Goal: Task Accomplishment & Management: Use online tool/utility

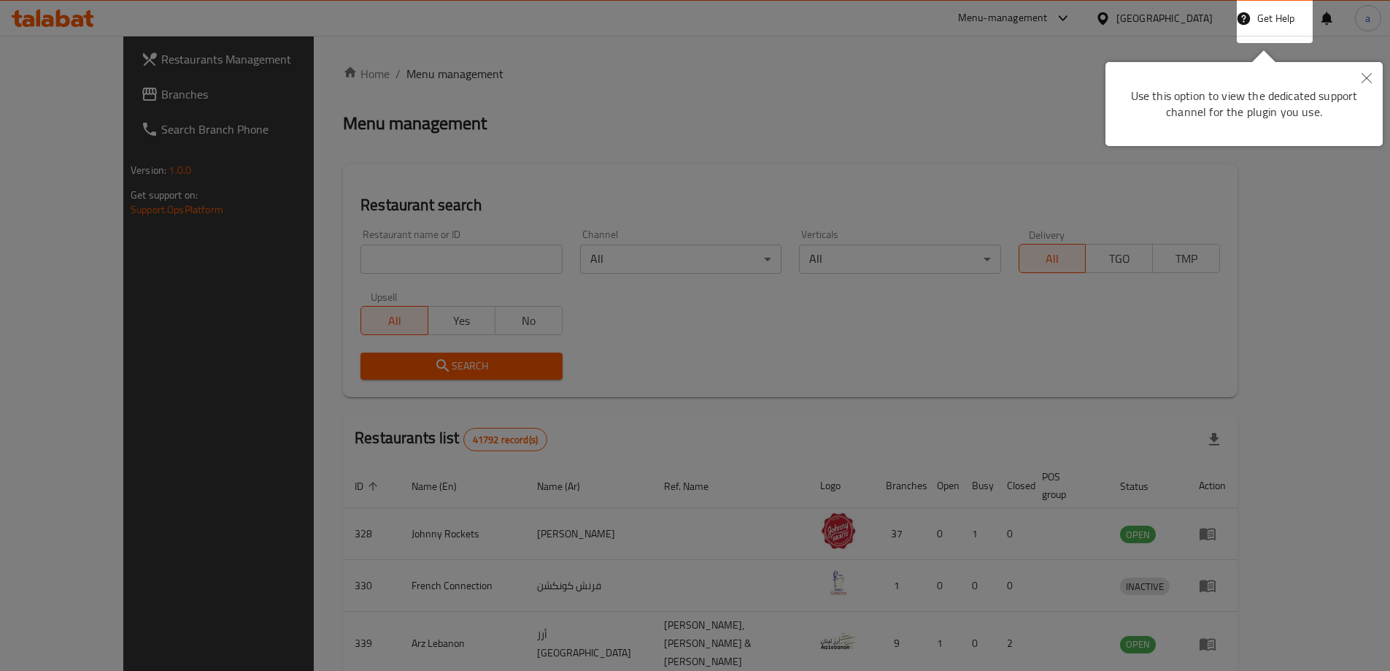
click at [1374, 74] on button "Close" at bounding box center [1367, 79] width 32 height 34
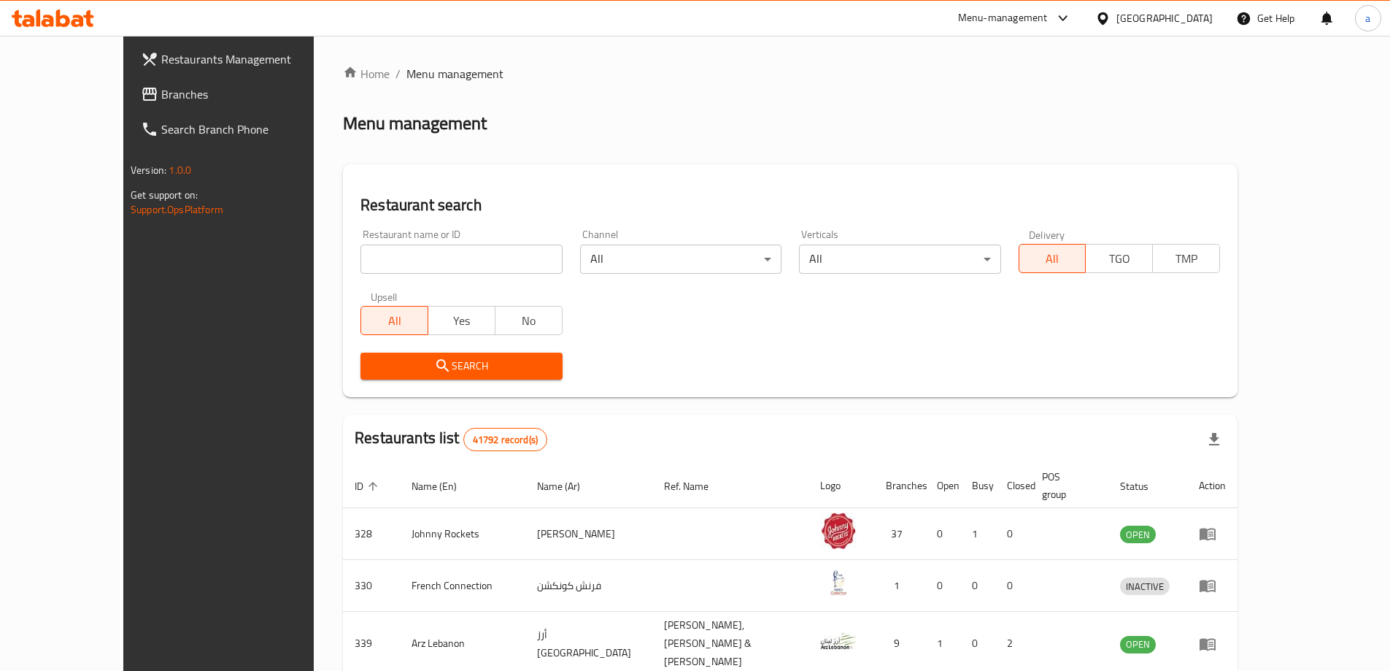
click at [1193, 23] on div "United Arab Emirates" at bounding box center [1165, 18] width 96 height 16
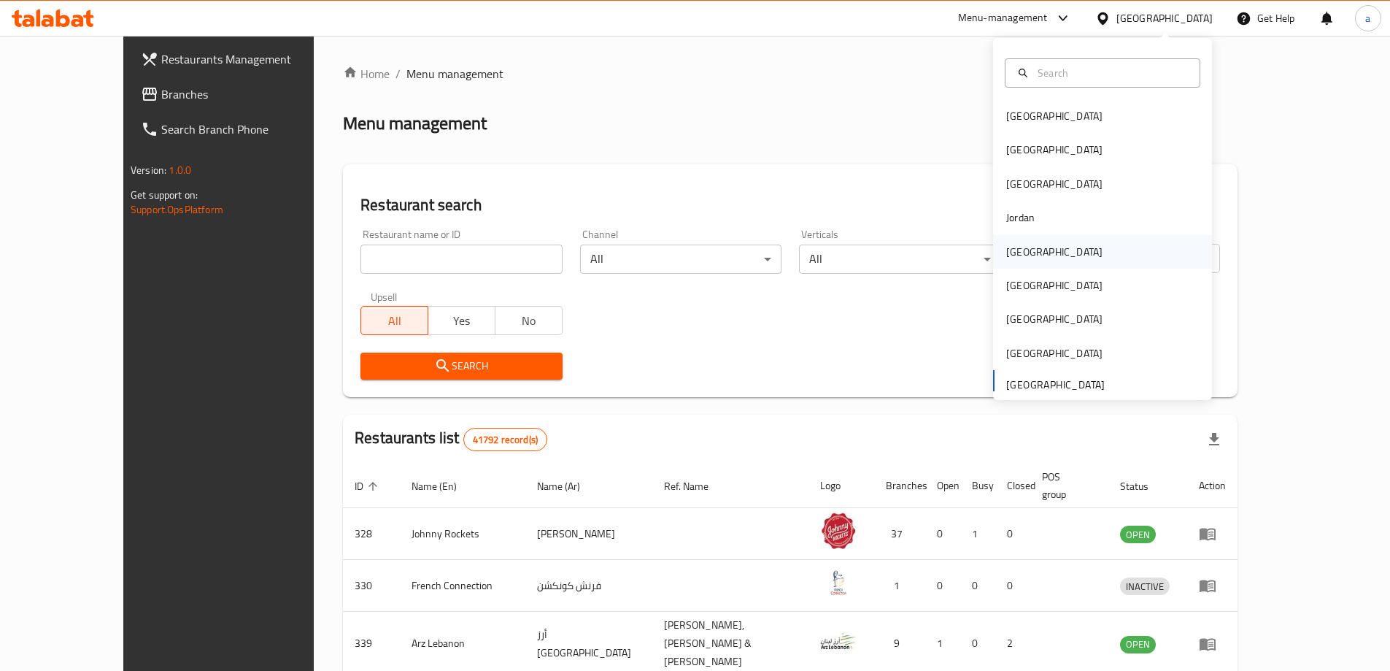
click at [1023, 242] on div "[GEOGRAPHIC_DATA]" at bounding box center [1055, 252] width 120 height 34
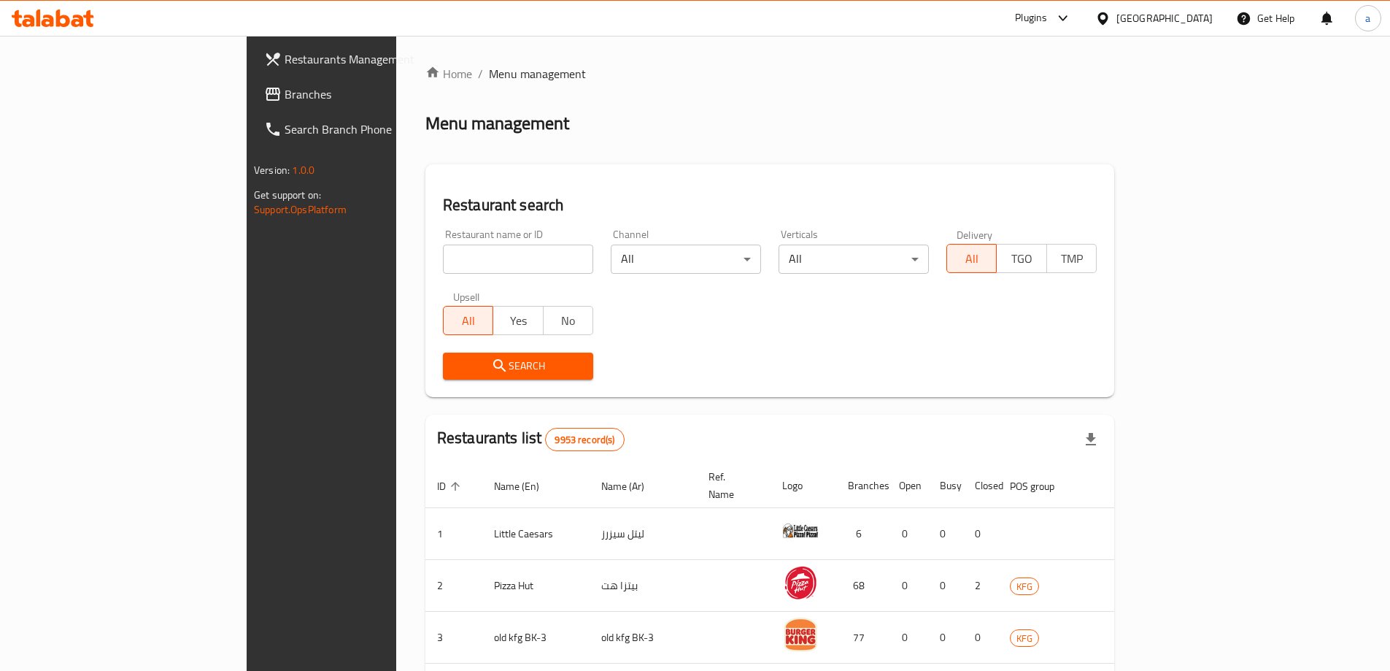
click at [285, 99] on span "Branches" at bounding box center [376, 94] width 182 height 18
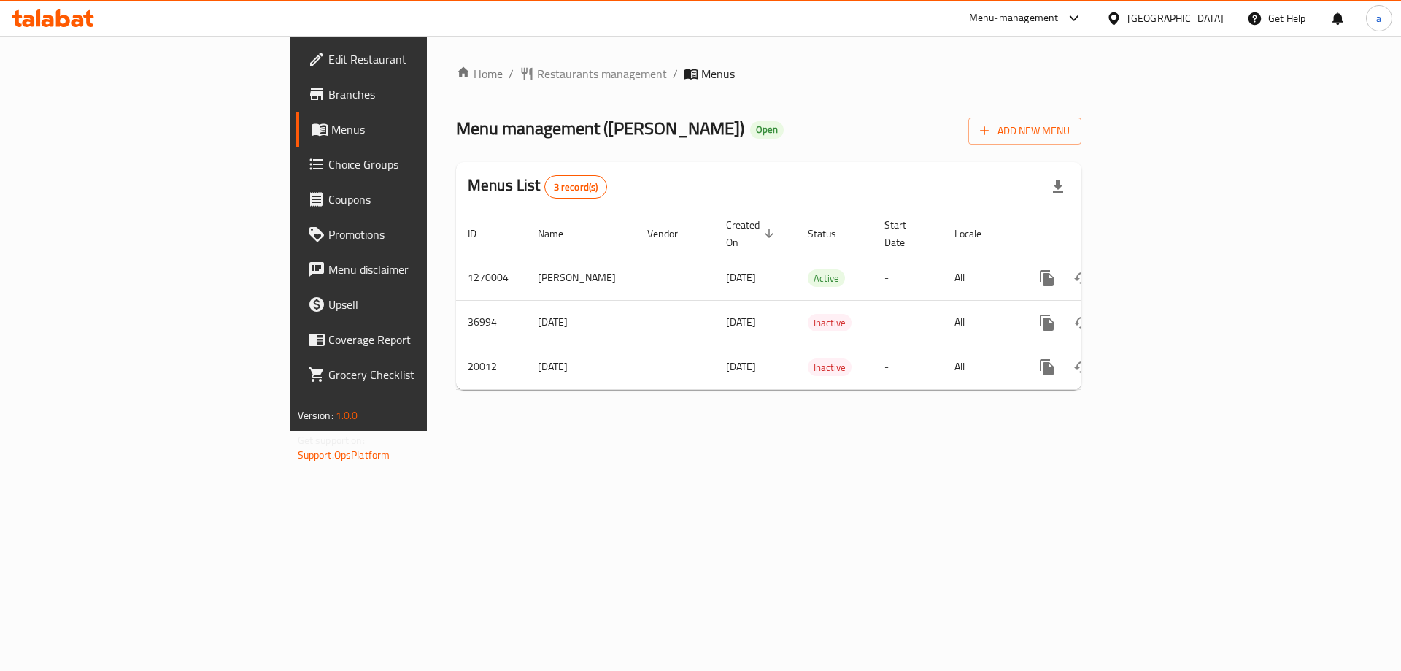
click at [296, 106] on link "Branches" at bounding box center [410, 94] width 228 height 35
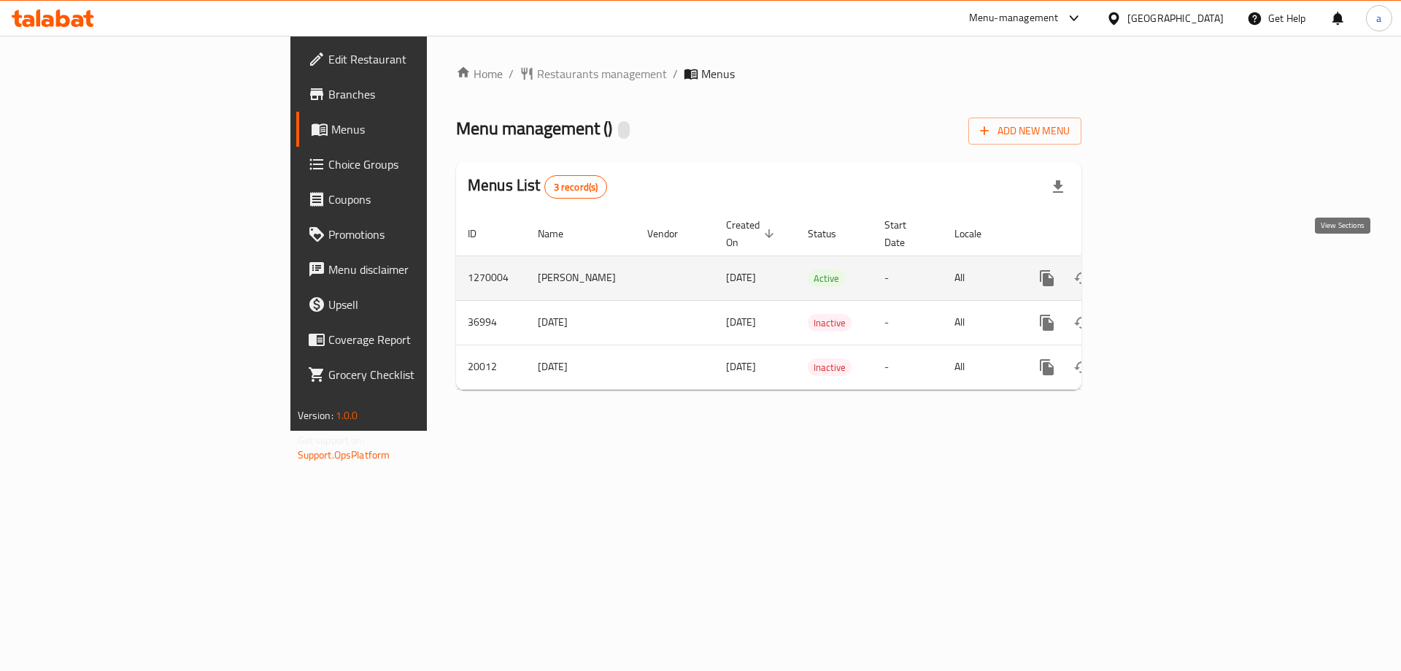
click at [1159, 272] on icon "enhanced table" at bounding box center [1152, 278] width 13 height 13
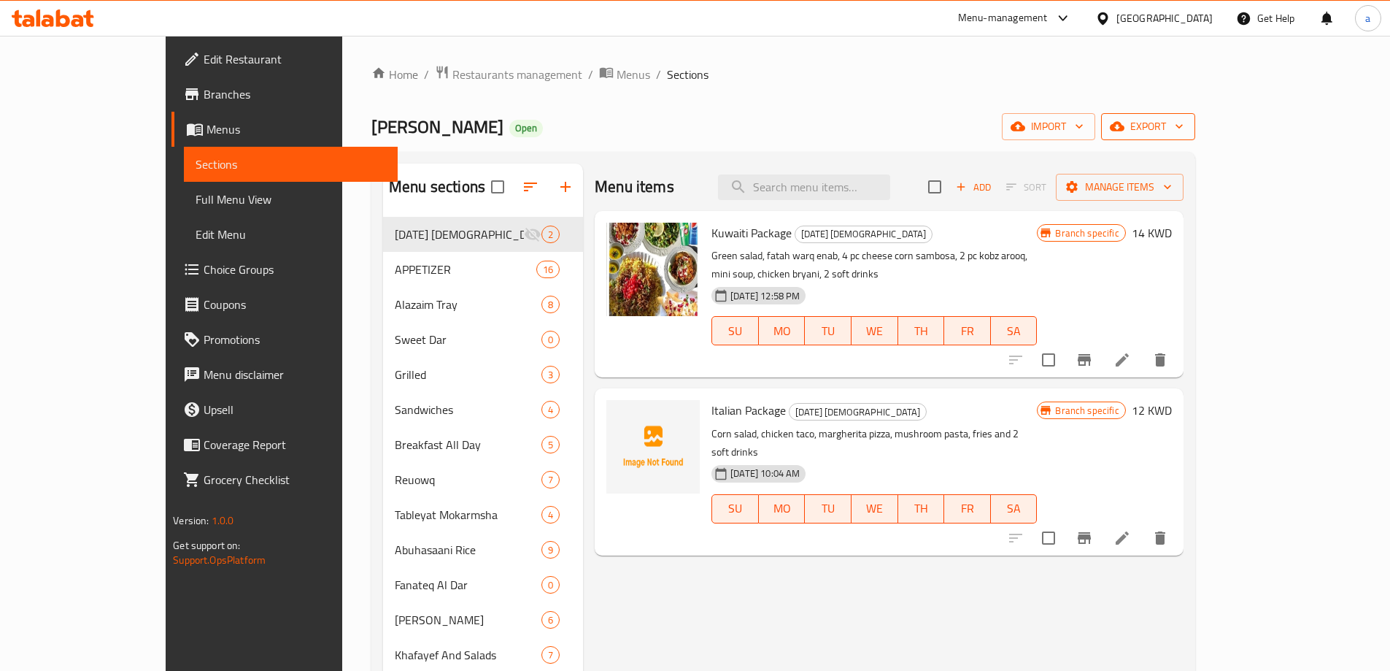
click at [1184, 128] on span "export" at bounding box center [1148, 127] width 71 height 18
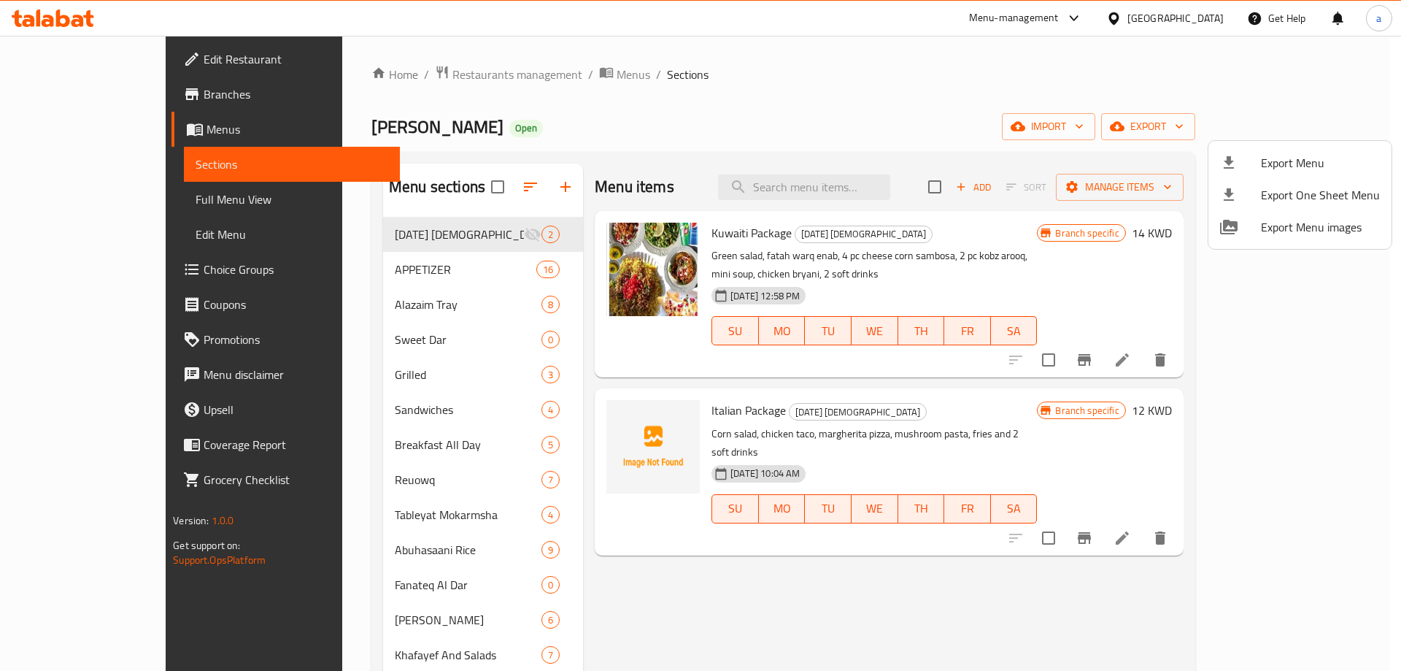
click at [1168, 91] on div at bounding box center [700, 335] width 1401 height 671
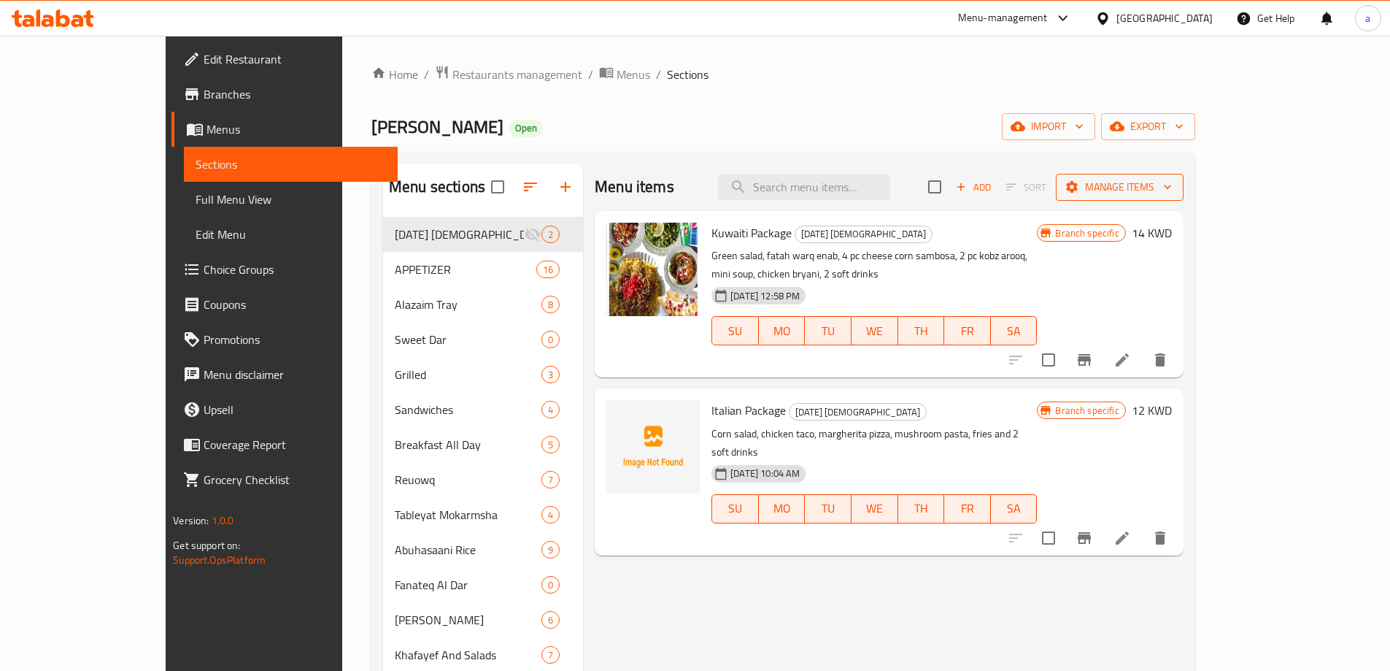
click at [1172, 179] on span "Manage items" at bounding box center [1120, 187] width 104 height 18
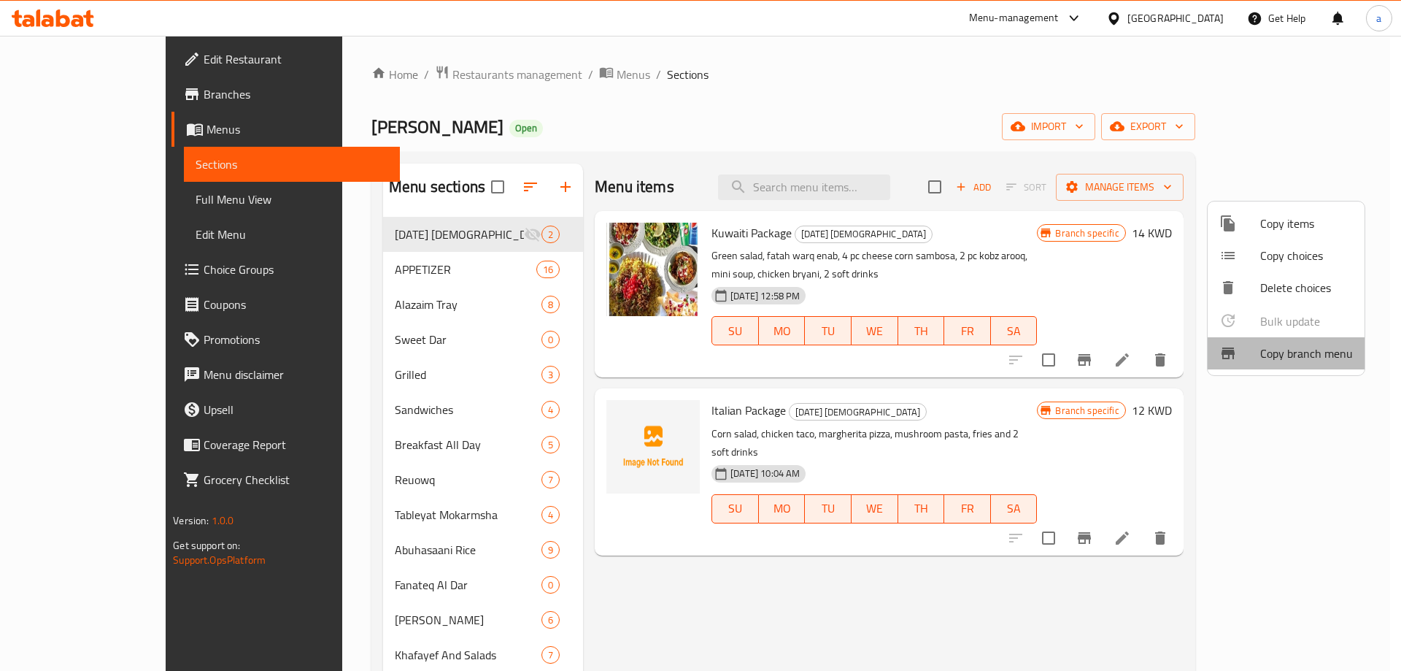
click at [1303, 347] on span "Copy branch menu" at bounding box center [1306, 353] width 93 height 18
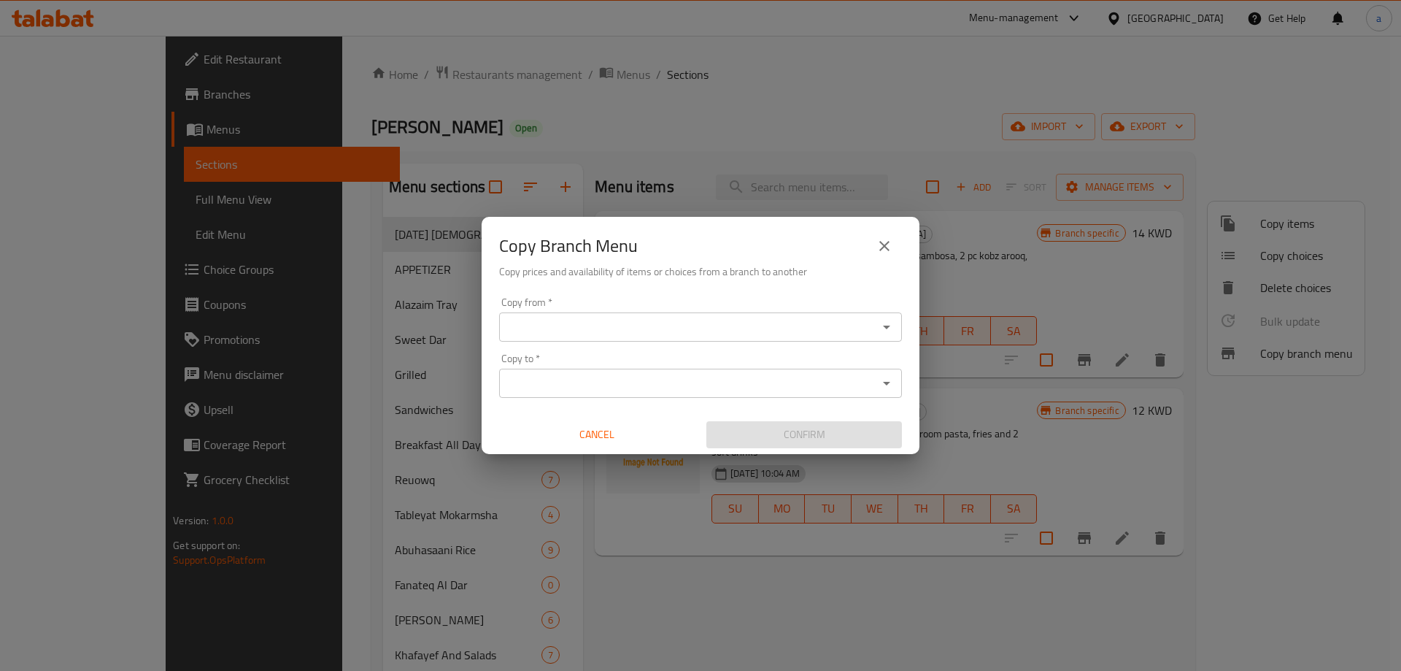
click at [752, 320] on input "Copy from   *" at bounding box center [689, 327] width 370 height 20
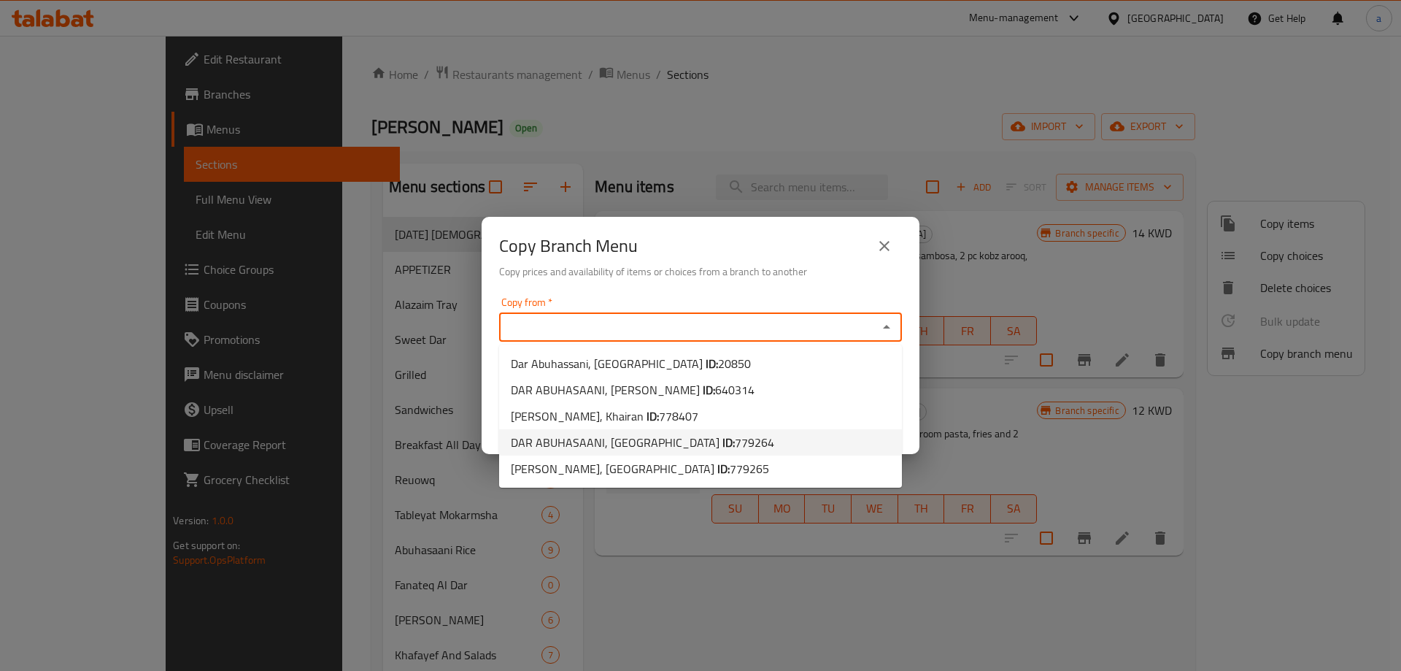
click at [737, 439] on li "DAR ABUHASAANI, [GEOGRAPHIC_DATA] ID: 779264" at bounding box center [700, 442] width 403 height 26
type input "DAR ABUHASAANI, [GEOGRAPHIC_DATA]"
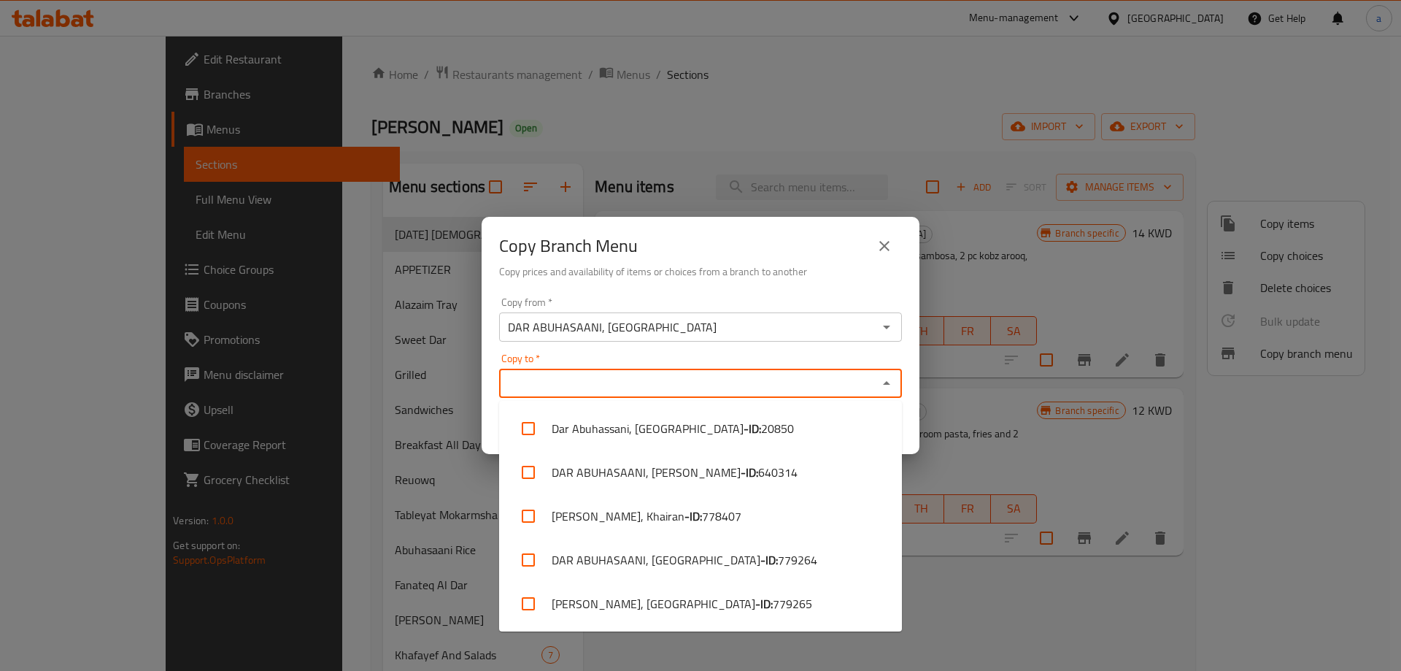
click at [760, 387] on input "Copy to   *" at bounding box center [689, 383] width 370 height 20
click at [734, 605] on li "[PERSON_NAME], Messila - ID: 779265" at bounding box center [700, 604] width 403 height 44
checkbox input "true"
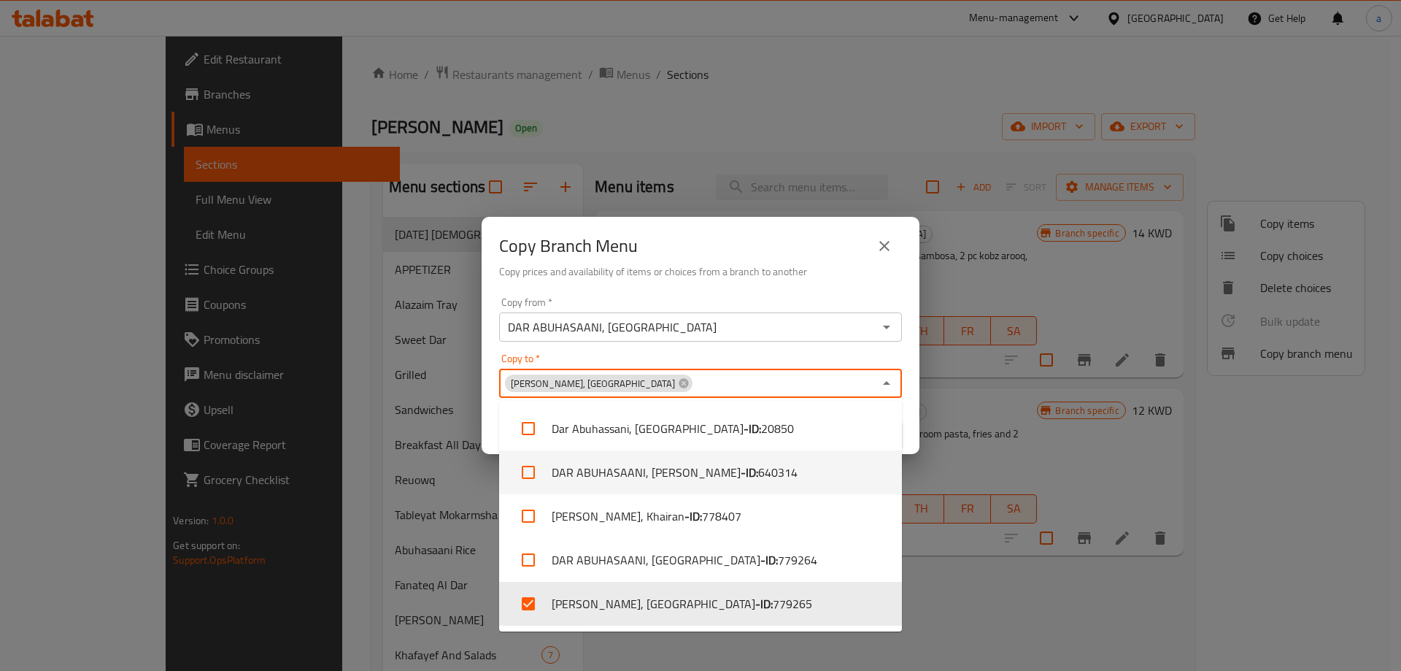
click at [936, 429] on div "Copy Branch Menu Copy prices and availability of items or choices from a branch…" at bounding box center [700, 335] width 1401 height 671
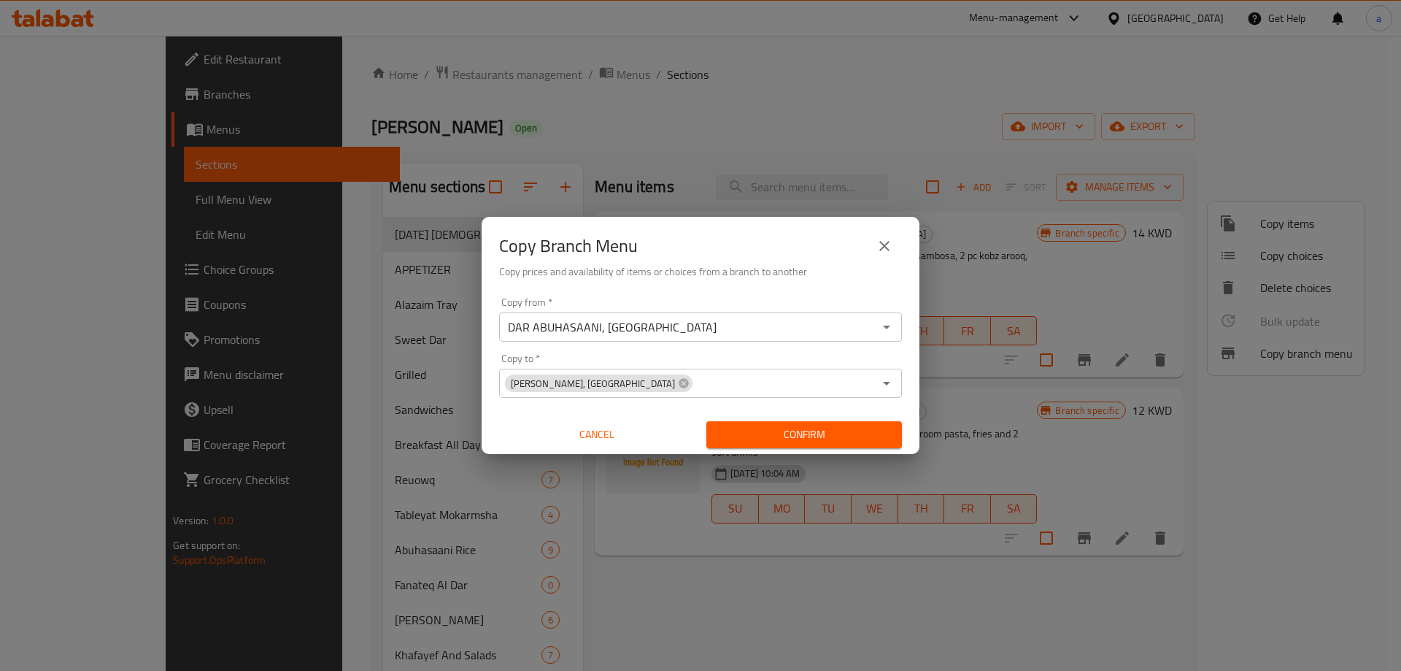
click at [840, 438] on span "Confirm" at bounding box center [804, 435] width 172 height 18
